Goal: Information Seeking & Learning: Compare options

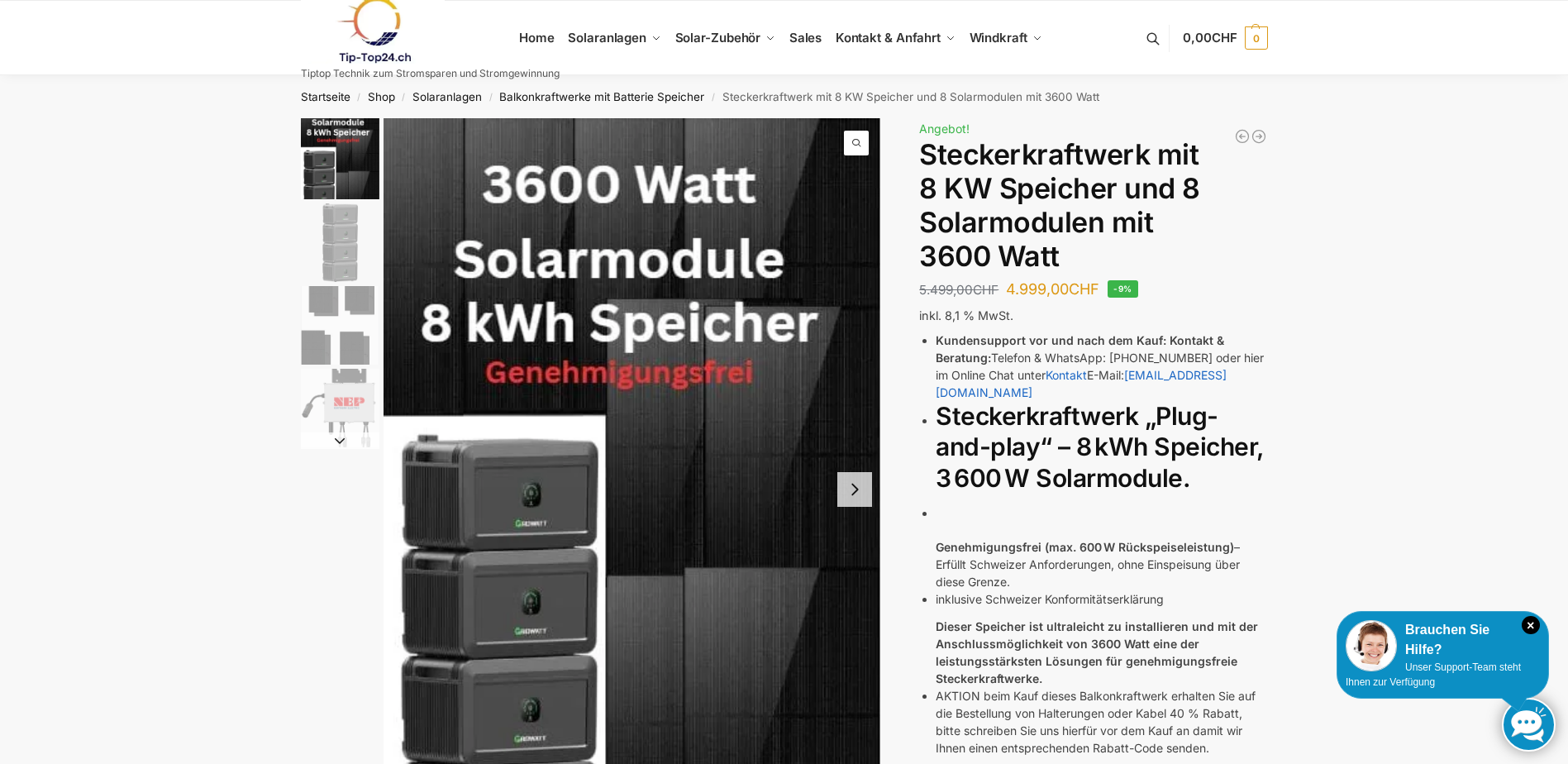
click at [338, 258] on img "2 / 4" at bounding box center [339, 242] width 79 height 79
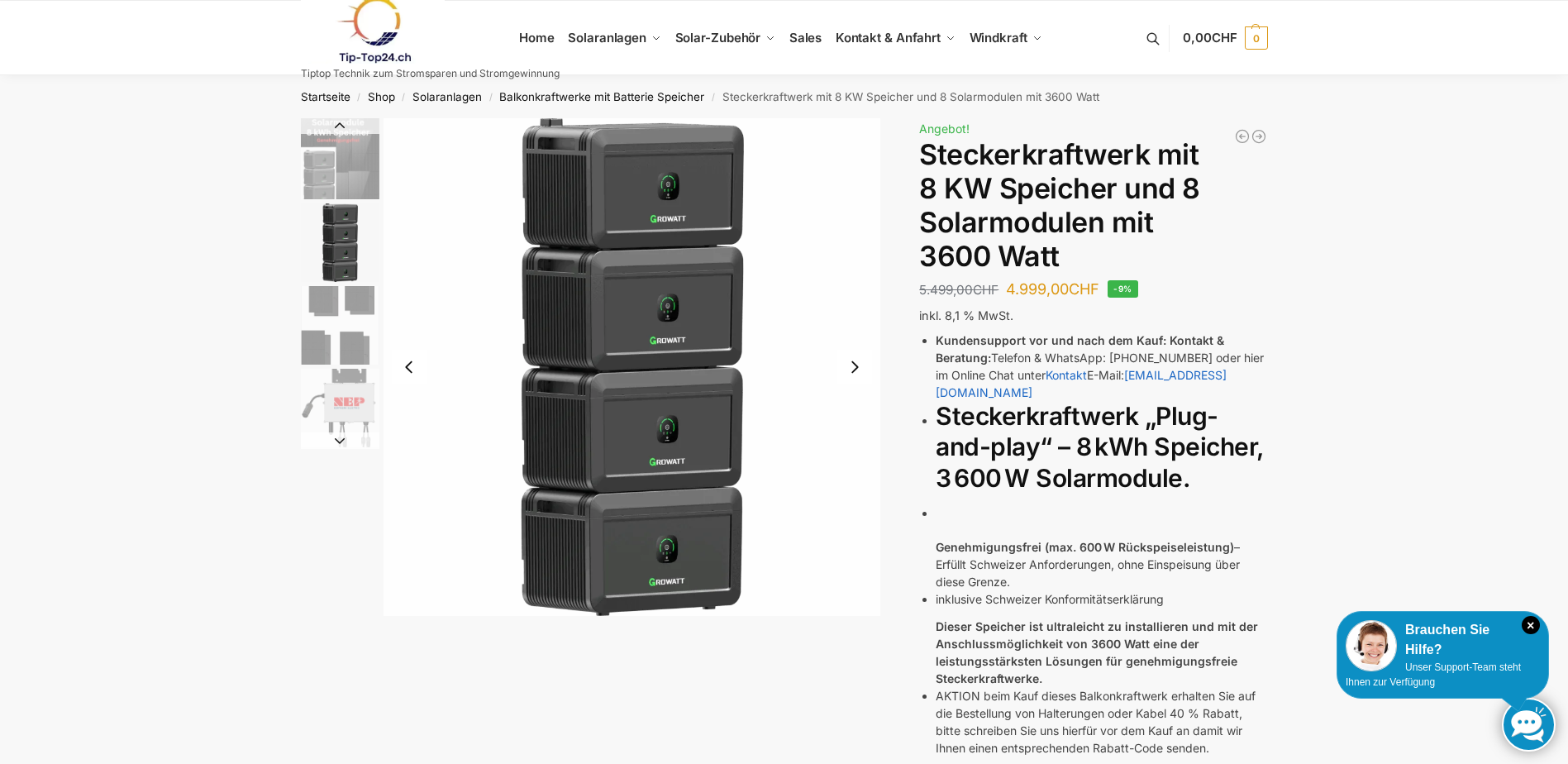
click at [348, 319] on img "3 / 4" at bounding box center [339, 325] width 79 height 79
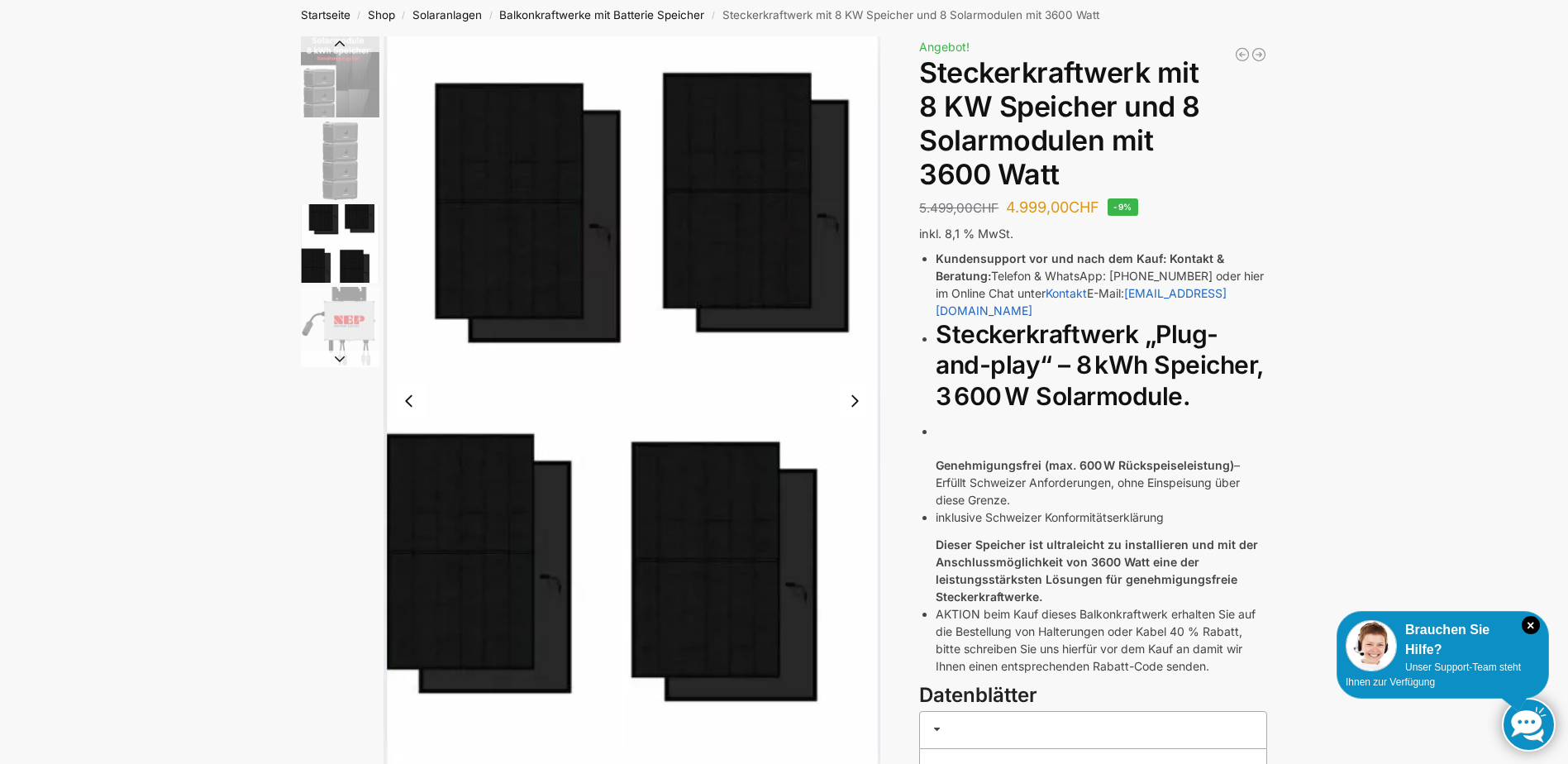
scroll to position [82, 0]
click at [342, 327] on img "4 / 4" at bounding box center [339, 325] width 79 height 79
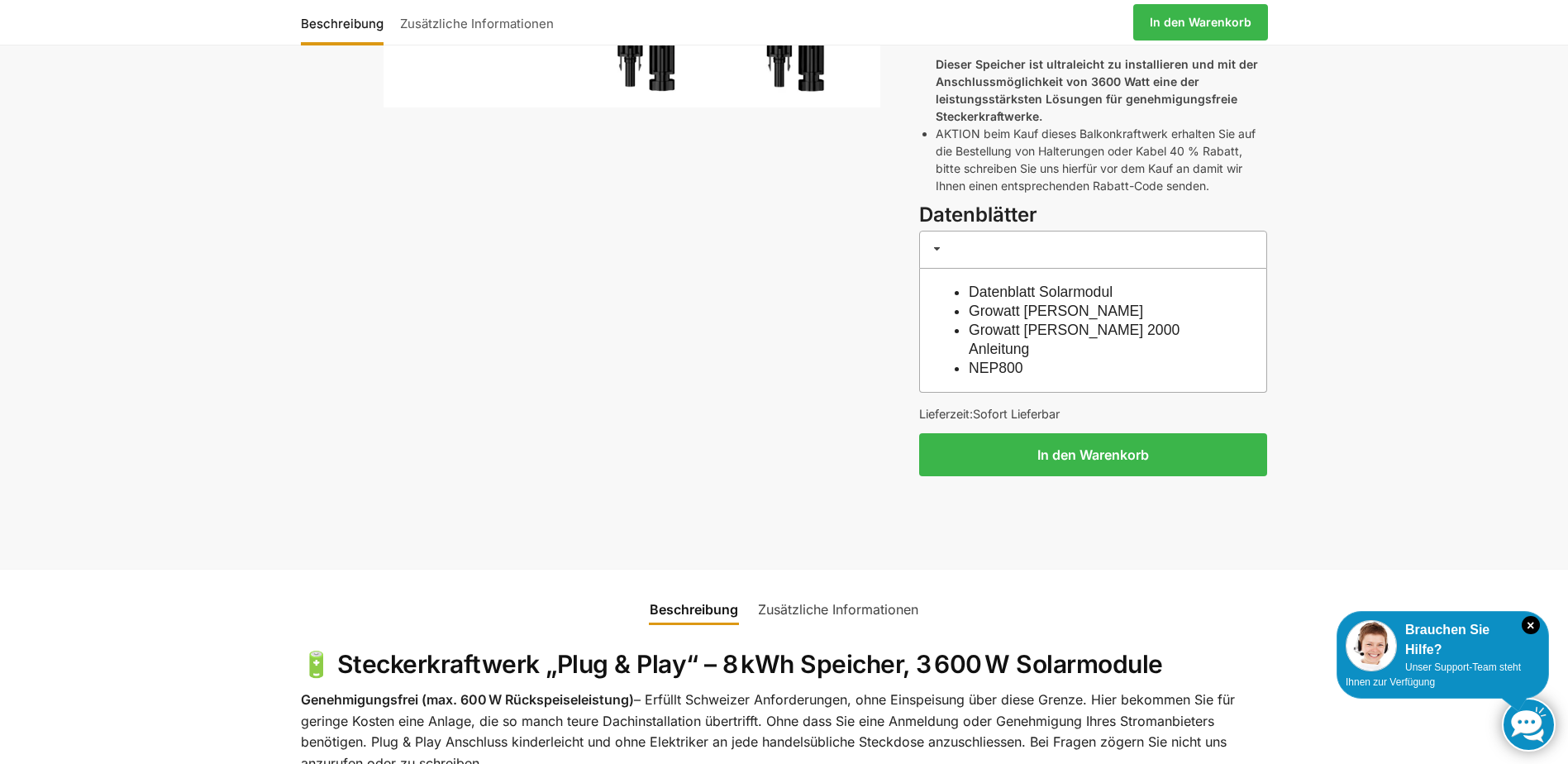
scroll to position [0, 0]
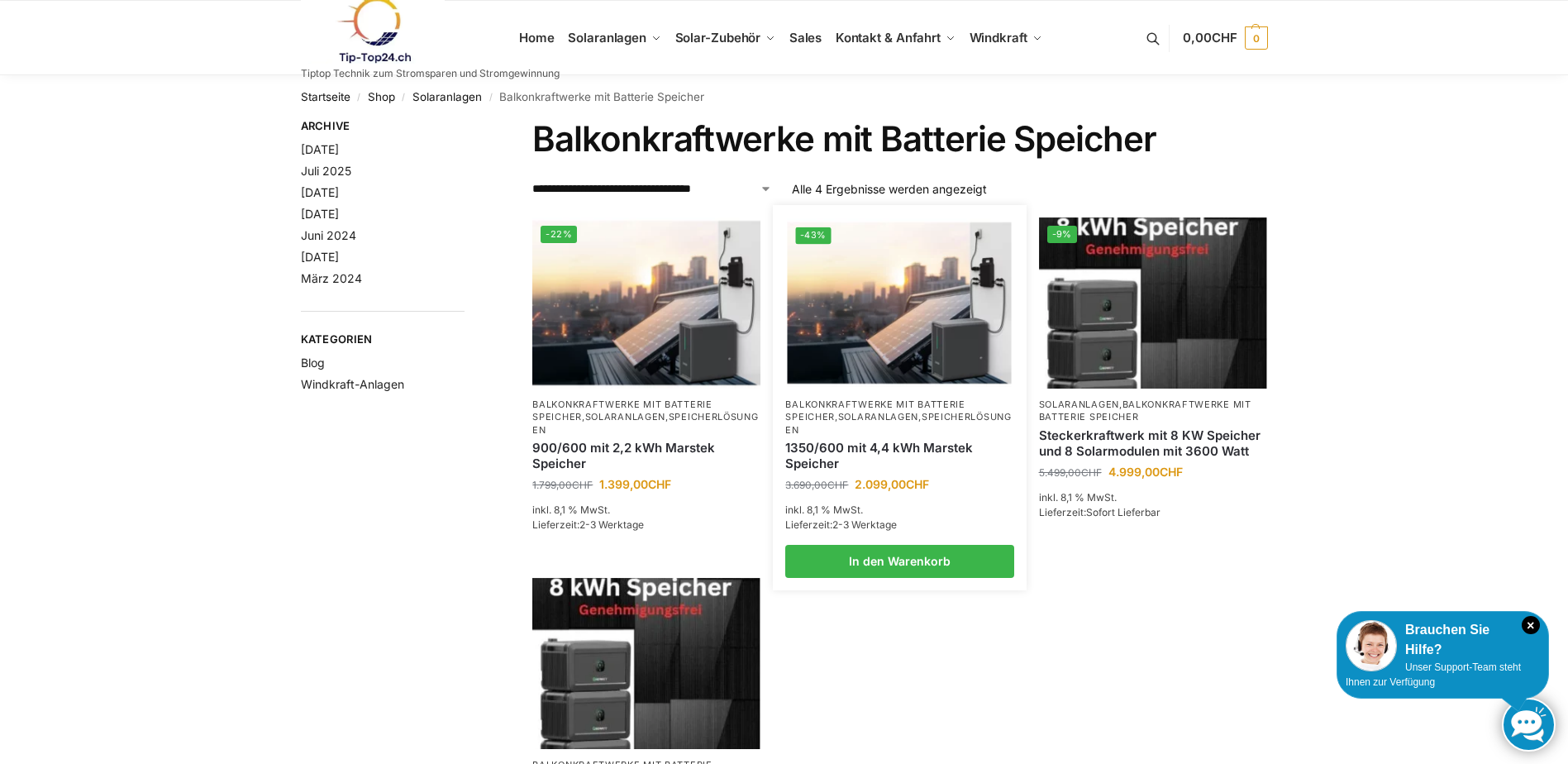
click at [910, 319] on img at bounding box center [899, 302] width 224 height 168
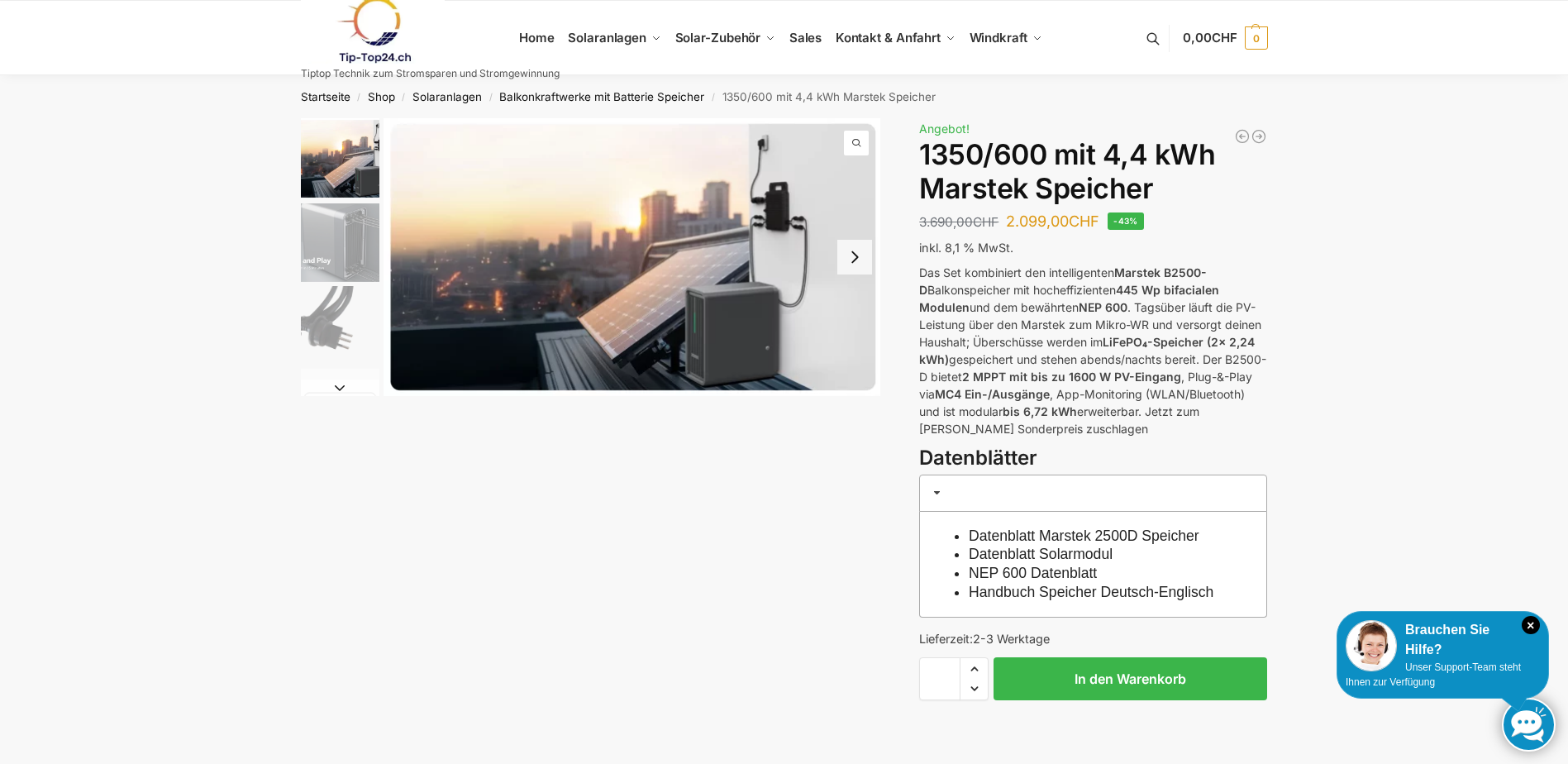
click at [854, 259] on button "Next slide" at bounding box center [854, 257] width 35 height 35
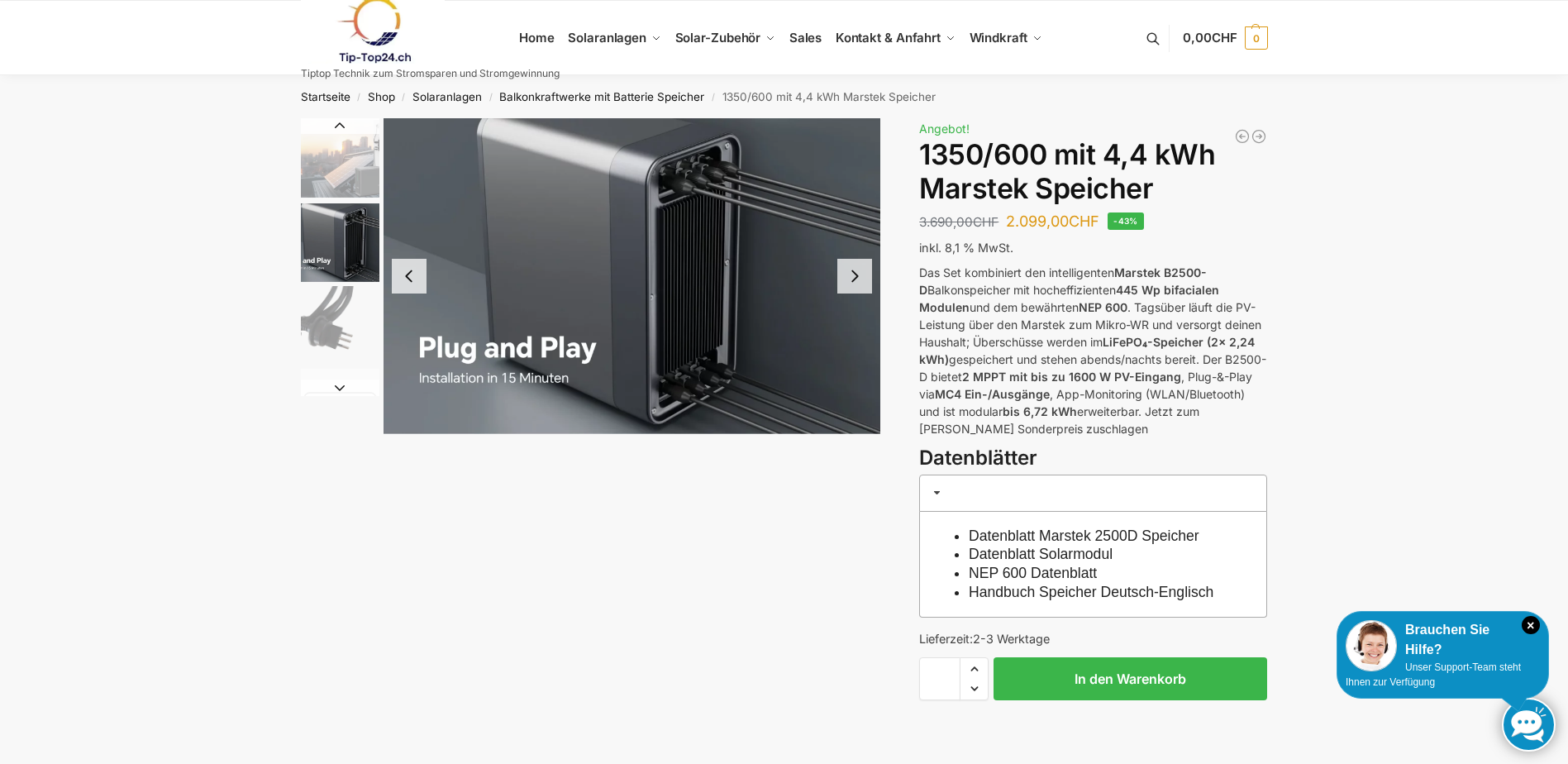
click at [854, 259] on button "Next slide" at bounding box center [854, 276] width 35 height 35
